Goal: Information Seeking & Learning: Learn about a topic

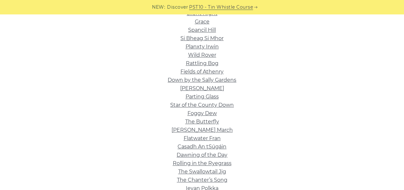
scroll to position [160, 0]
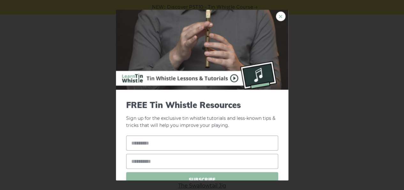
click at [276, 20] on link "×" at bounding box center [281, 17] width 10 height 10
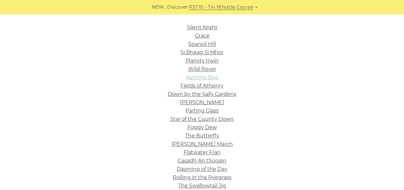
click at [205, 79] on link "Rattling Bog" at bounding box center [202, 77] width 33 height 6
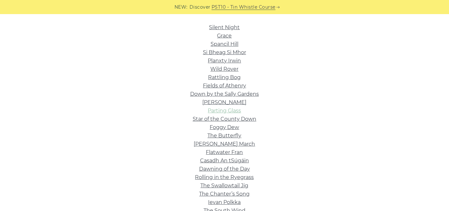
click at [234, 109] on link "Parting Glass" at bounding box center [224, 110] width 33 height 6
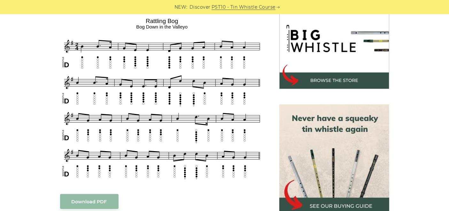
scroll to position [188, 0]
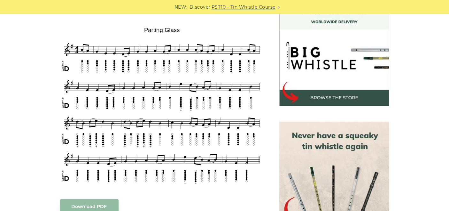
scroll to position [177, 0]
